Goal: Navigation & Orientation: Find specific page/section

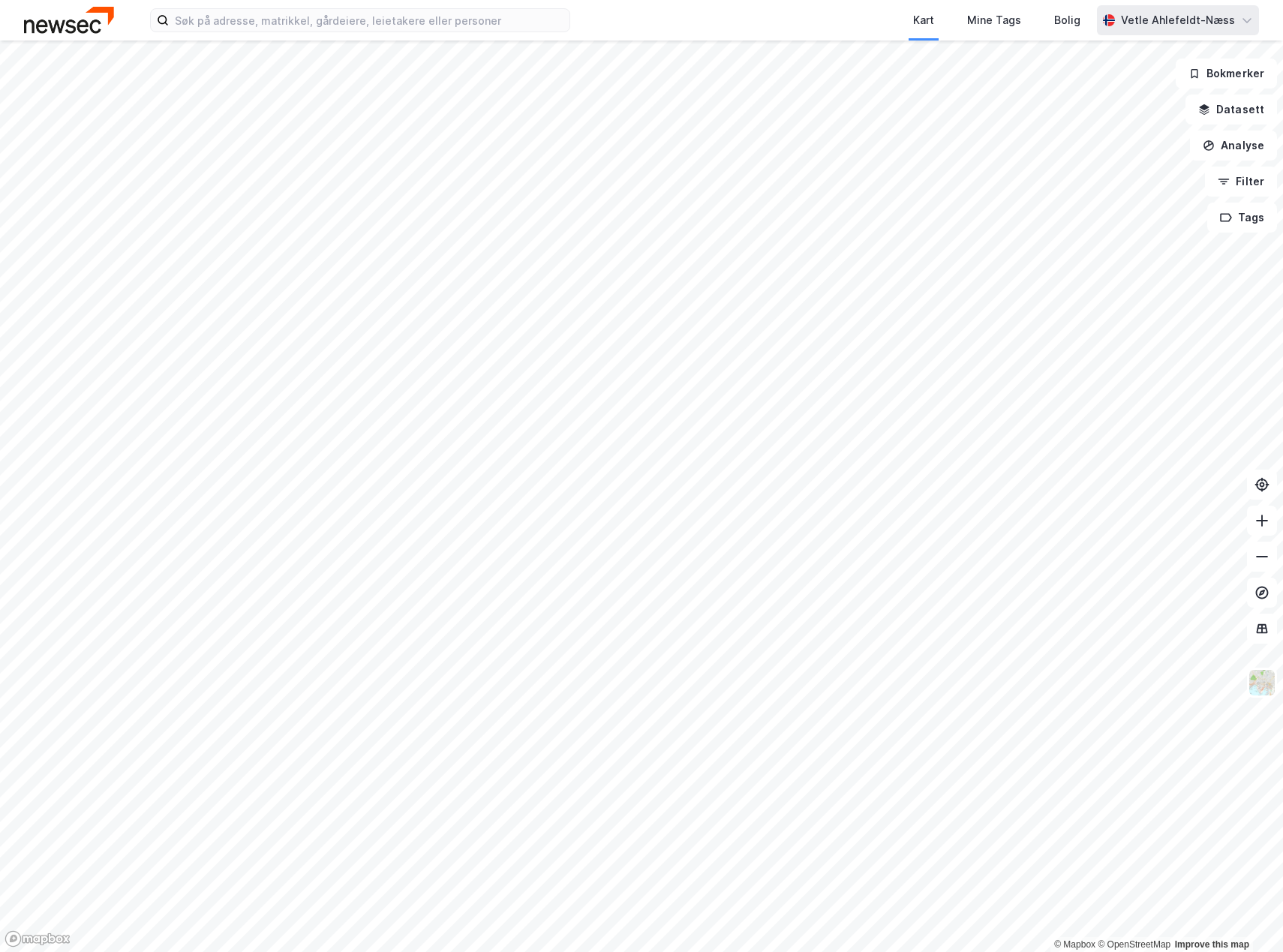
click at [1213, 14] on div "Vetle Ahlefeldt-Næss" at bounding box center [1177, 20] width 114 height 18
